Goal: Task Accomplishment & Management: Complete application form

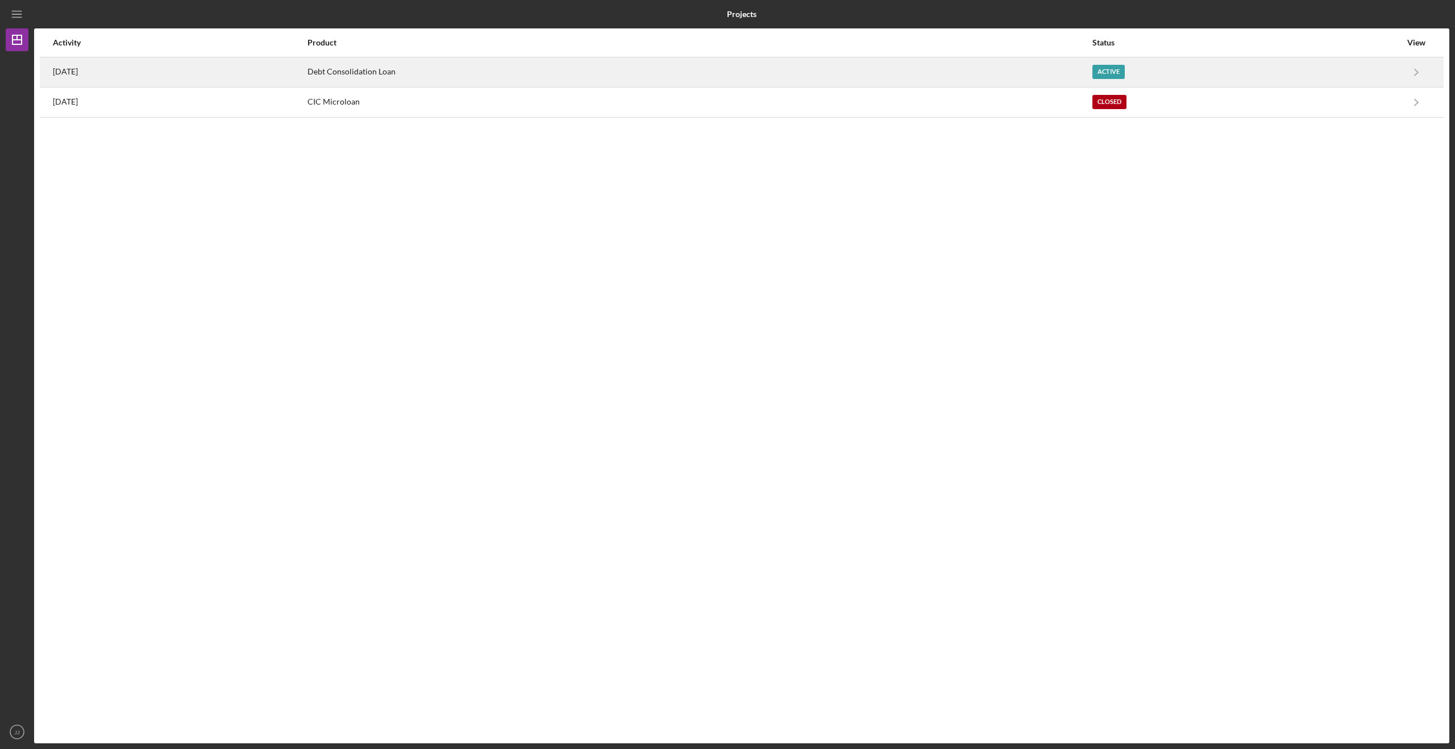
click at [549, 65] on div "Debt Consolidation Loan" at bounding box center [699, 72] width 783 height 28
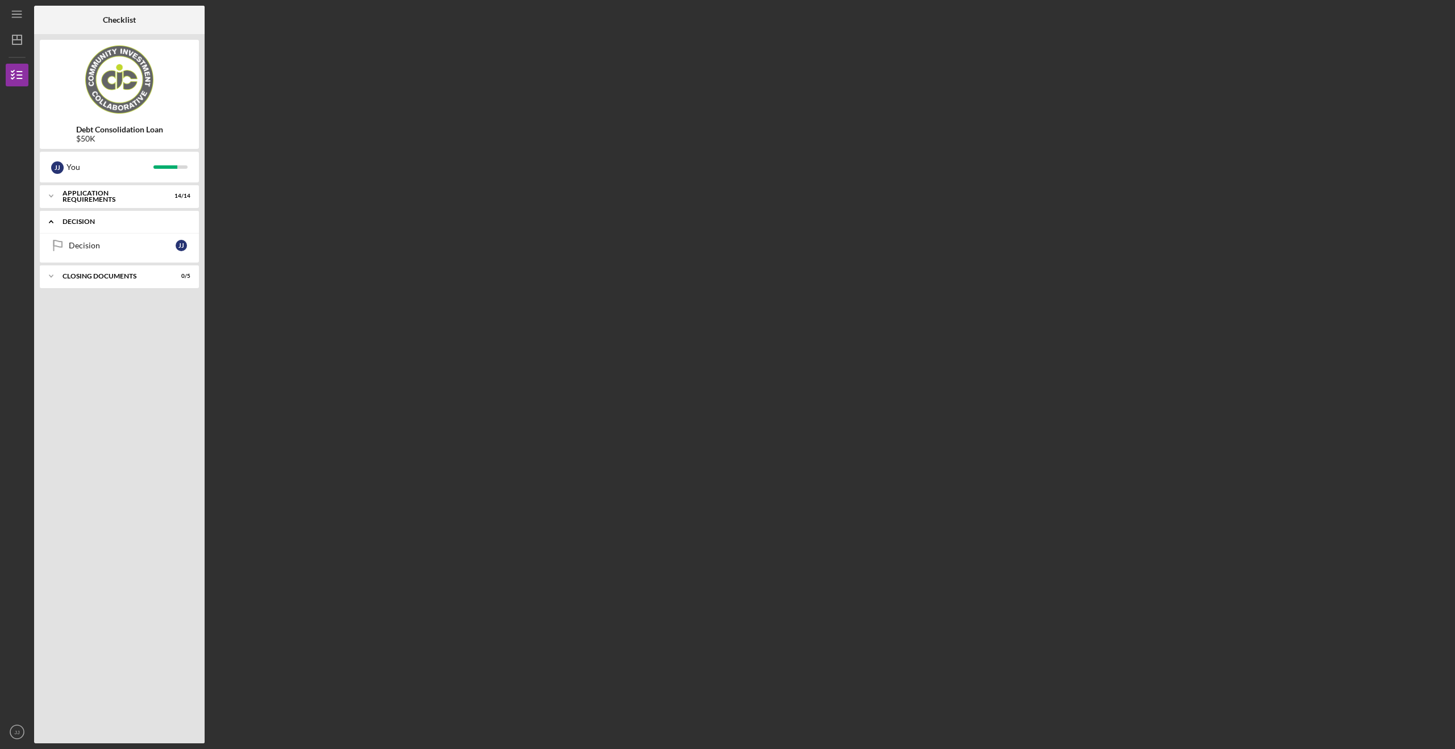
click at [112, 223] on div "Decision" at bounding box center [124, 221] width 122 height 7
click at [110, 242] on div "Decision" at bounding box center [122, 245] width 107 height 9
